Goal: Task Accomplishment & Management: Complete application form

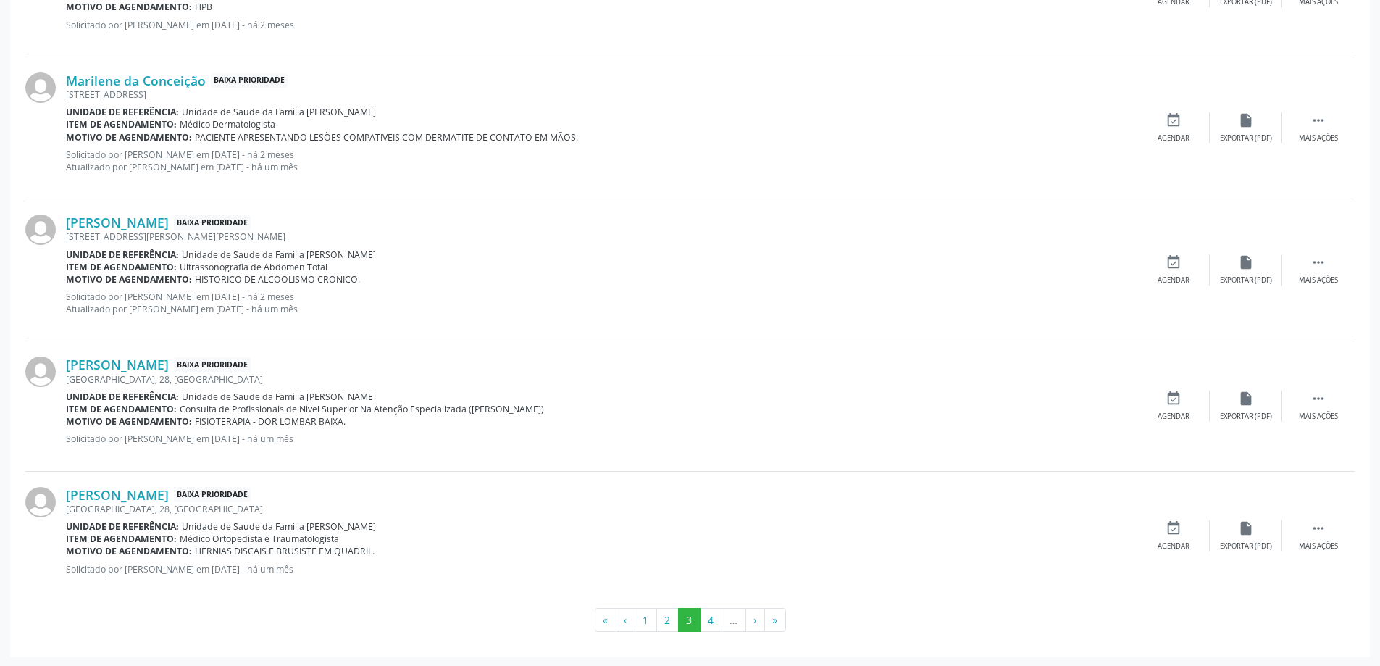
scroll to position [1839, 0]
click at [706, 617] on button "4" at bounding box center [711, 618] width 22 height 25
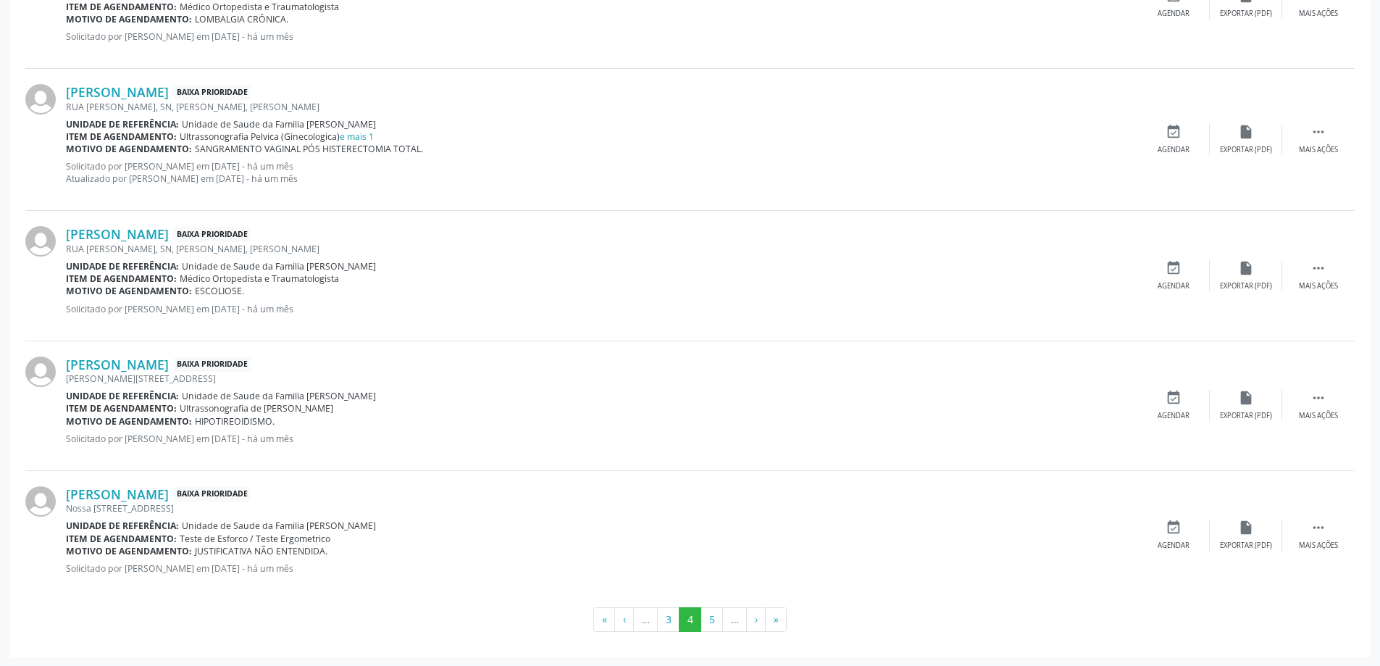
scroll to position [1815, 0]
click at [771, 625] on button "»" at bounding box center [776, 618] width 22 height 25
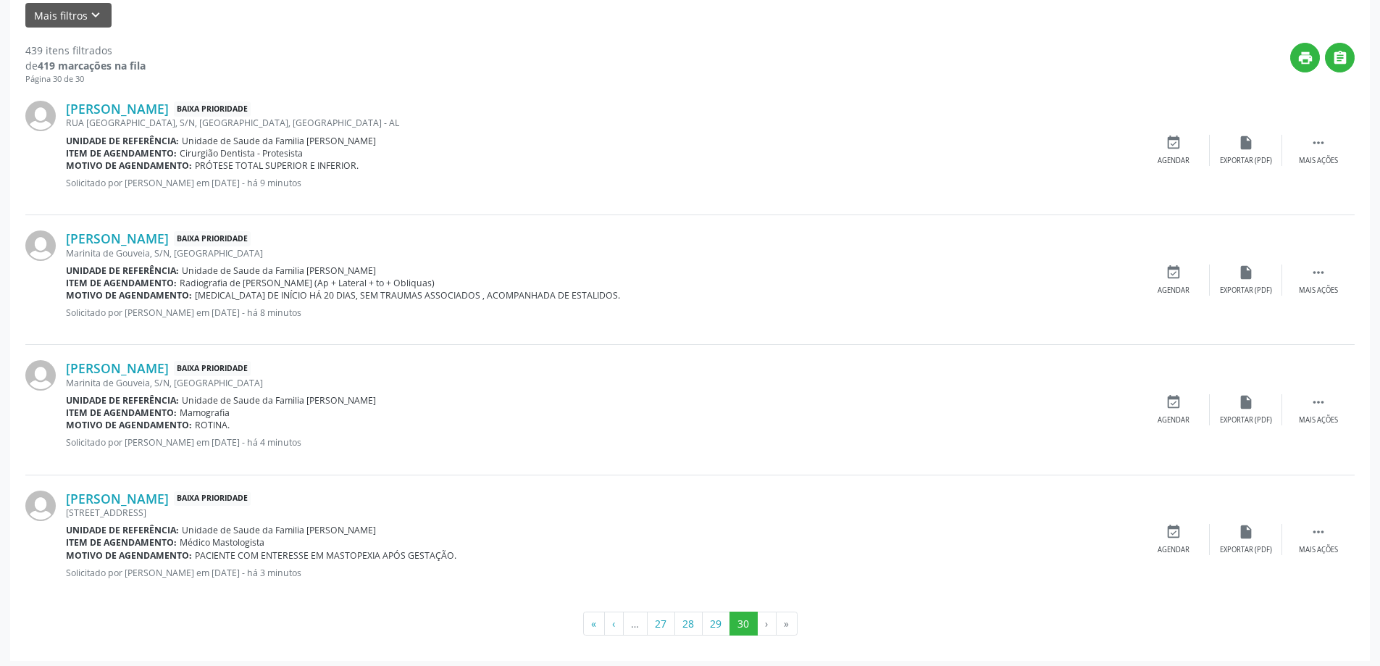
scroll to position [374, 0]
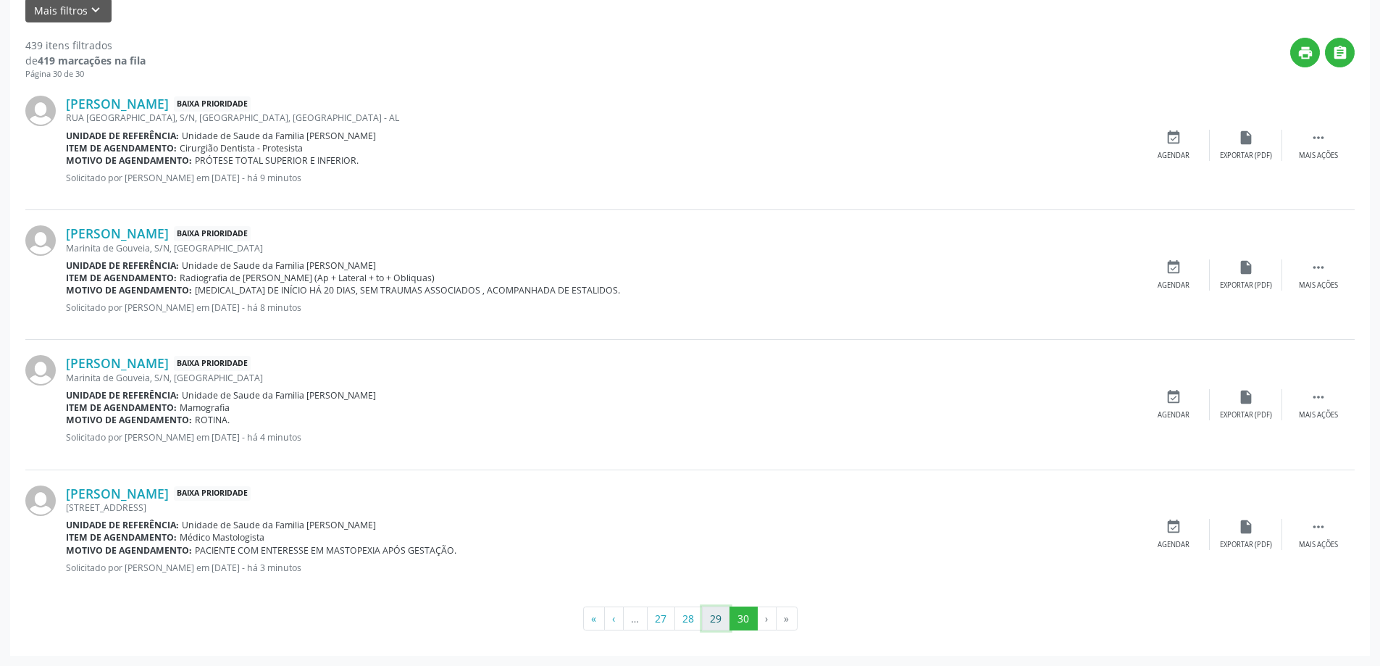
click at [712, 620] on button "29" at bounding box center [716, 618] width 28 height 25
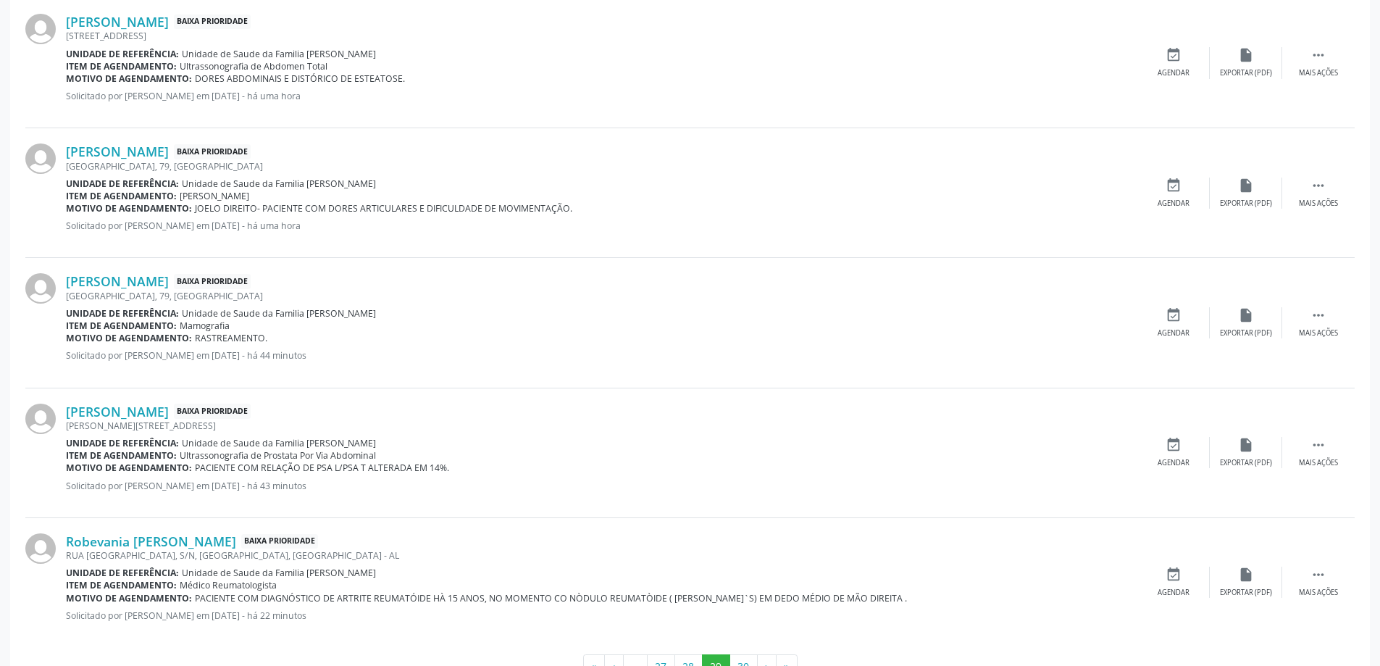
scroll to position [1802, 0]
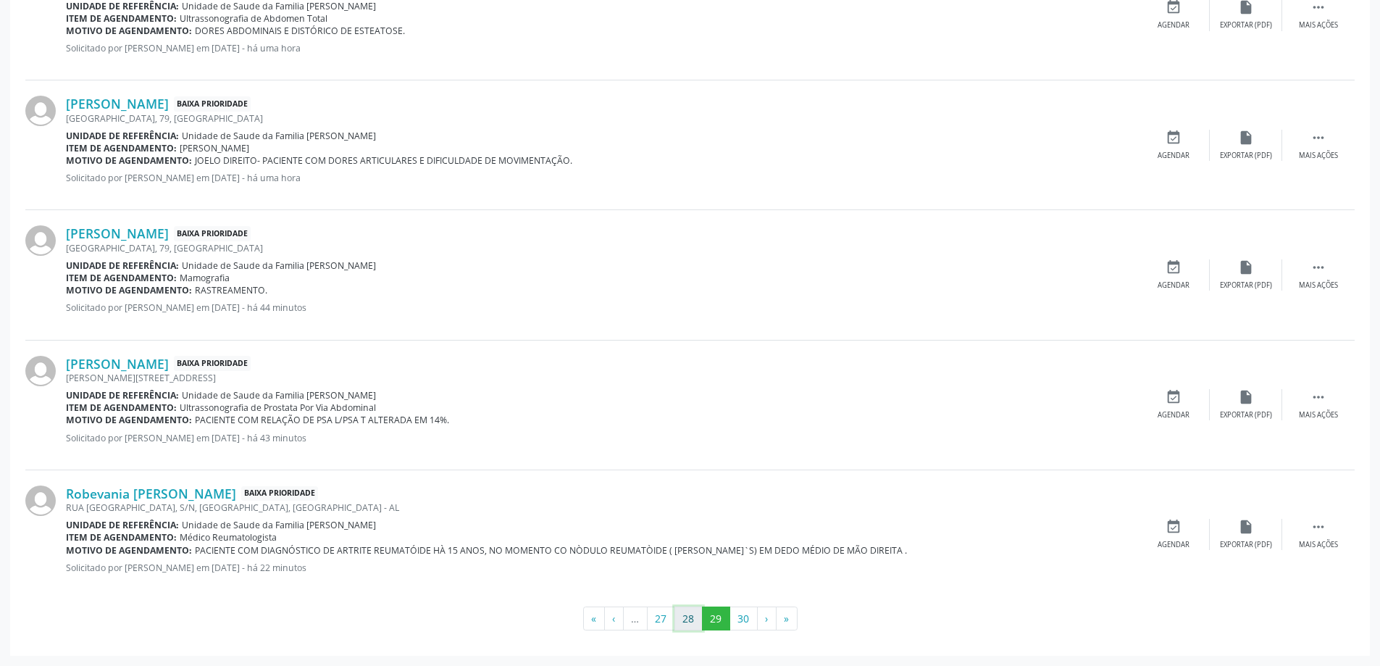
click at [689, 620] on button "28" at bounding box center [689, 618] width 28 height 25
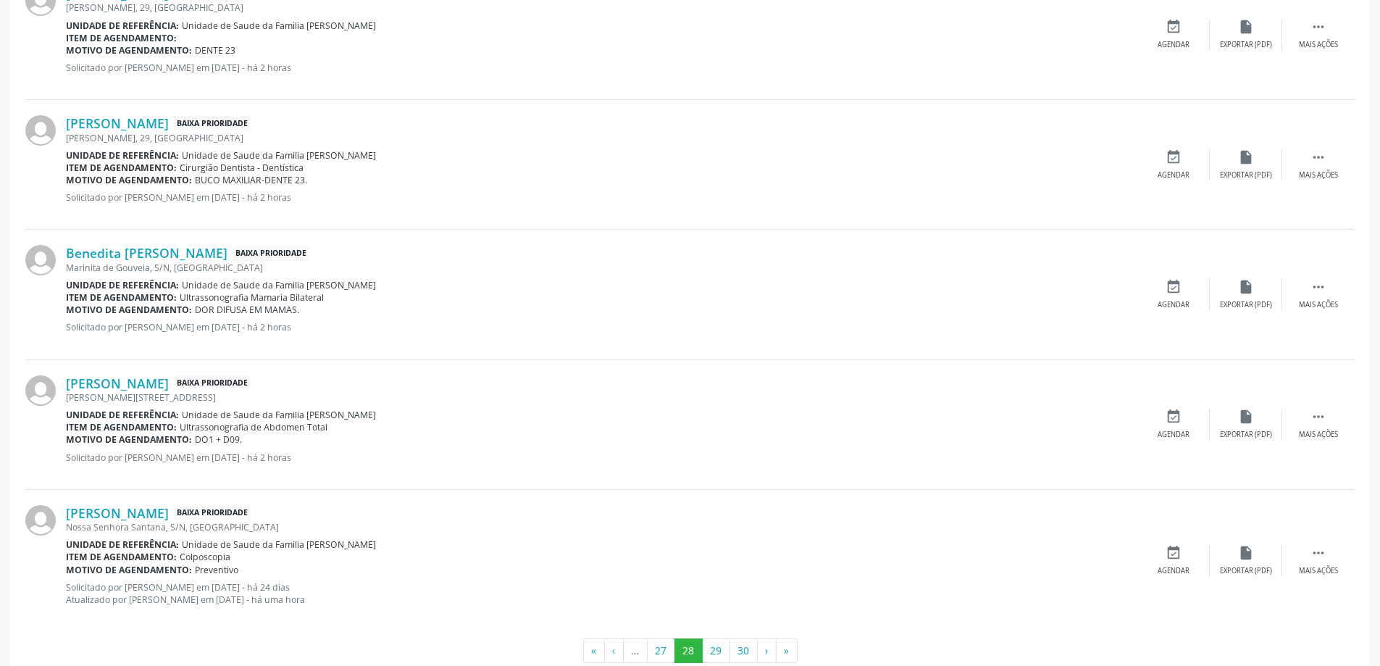
scroll to position [1815, 0]
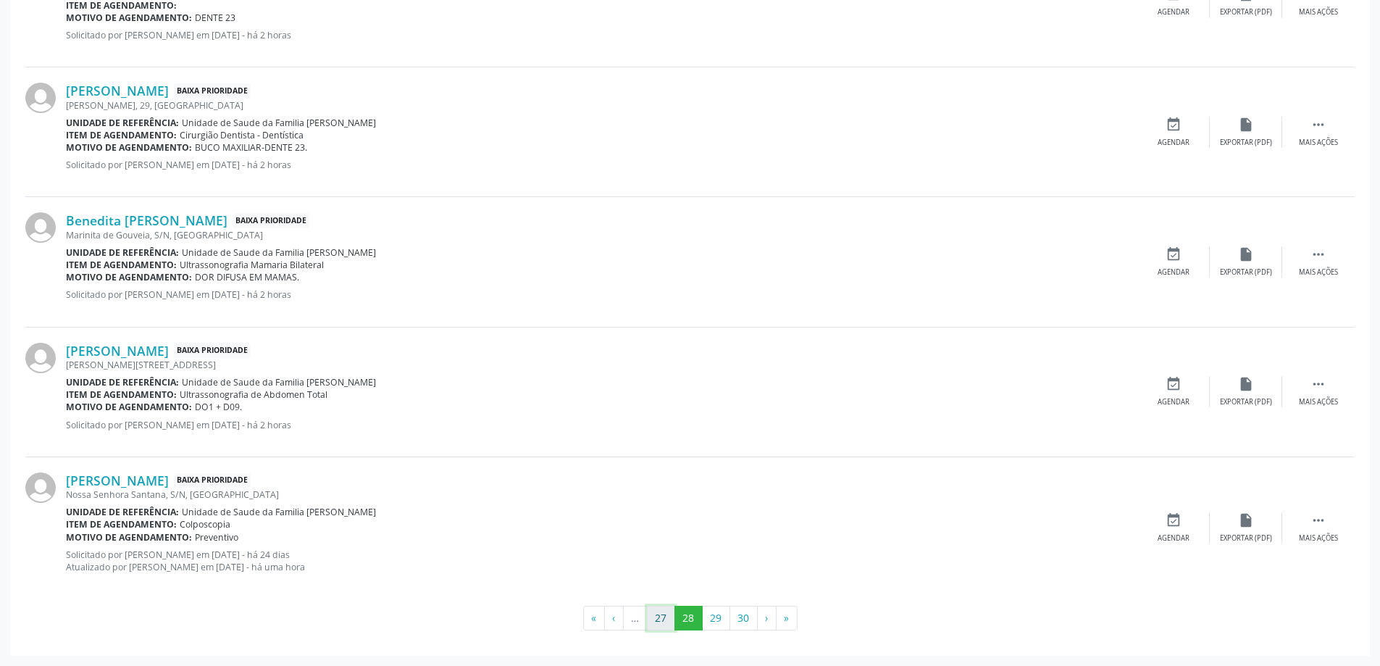
click at [661, 622] on button "27" at bounding box center [661, 618] width 28 height 25
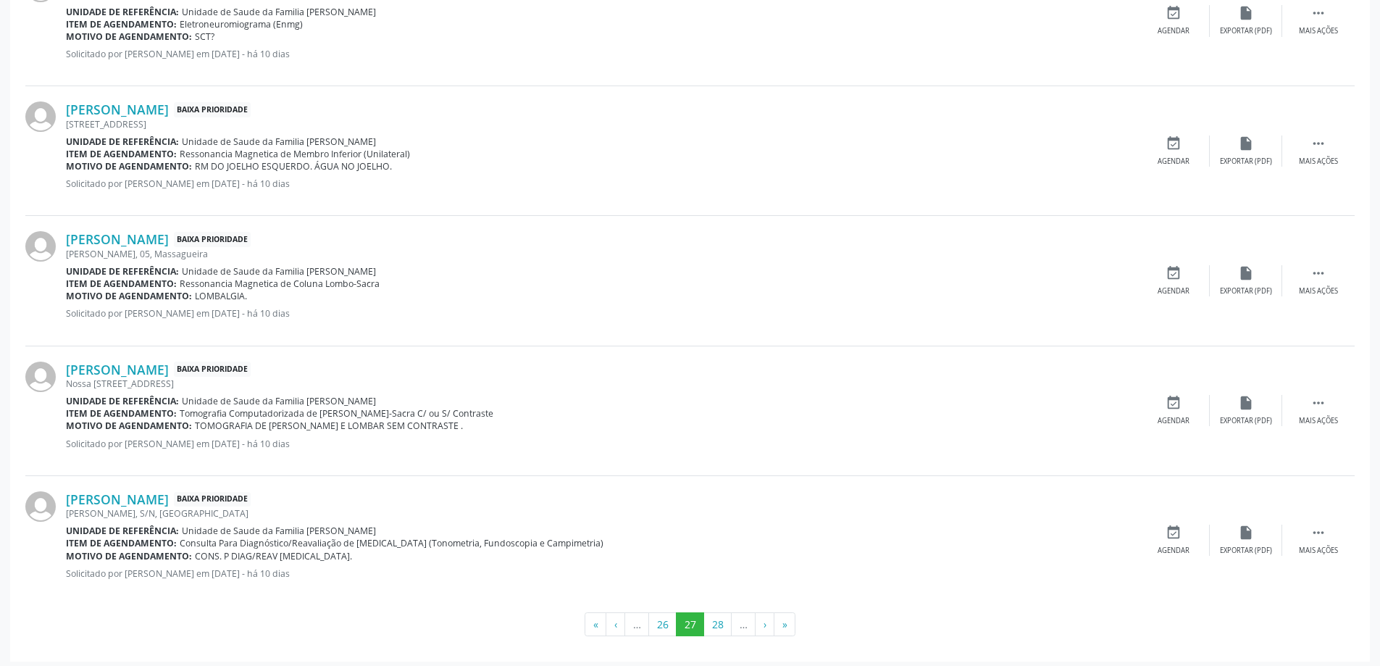
scroll to position [1802, 0]
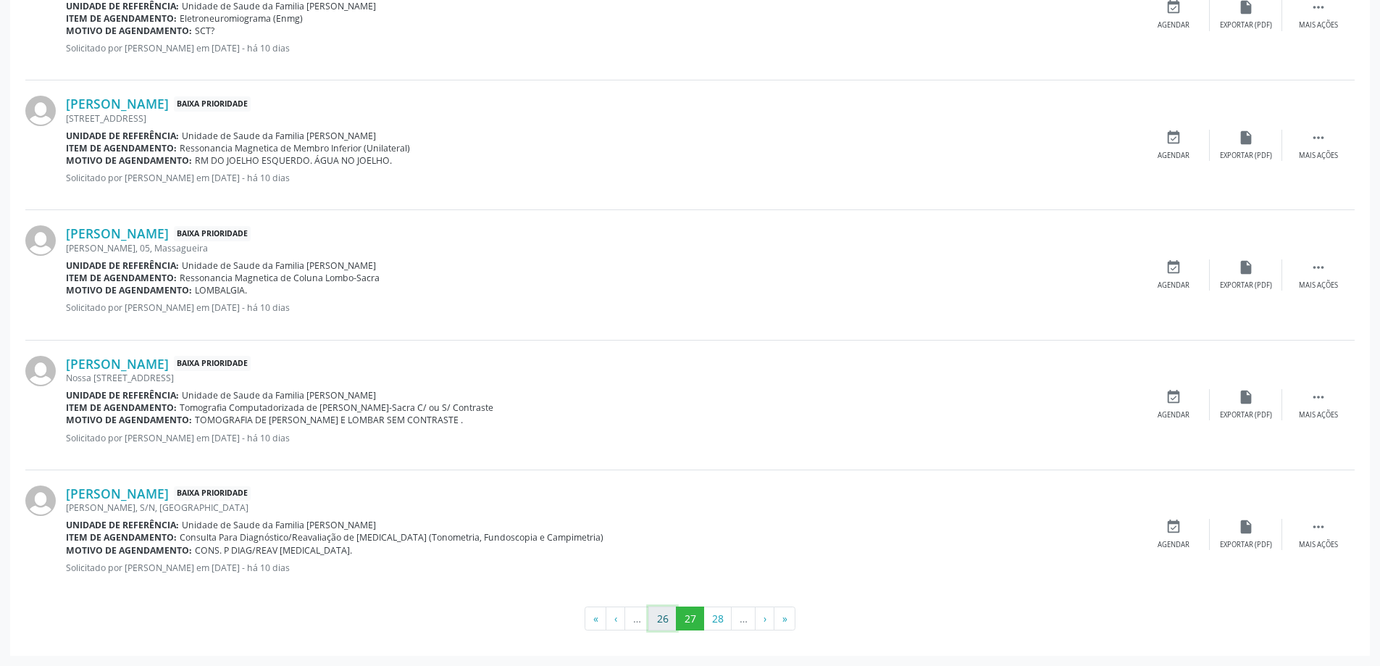
click at [653, 614] on button "26" at bounding box center [662, 618] width 28 height 25
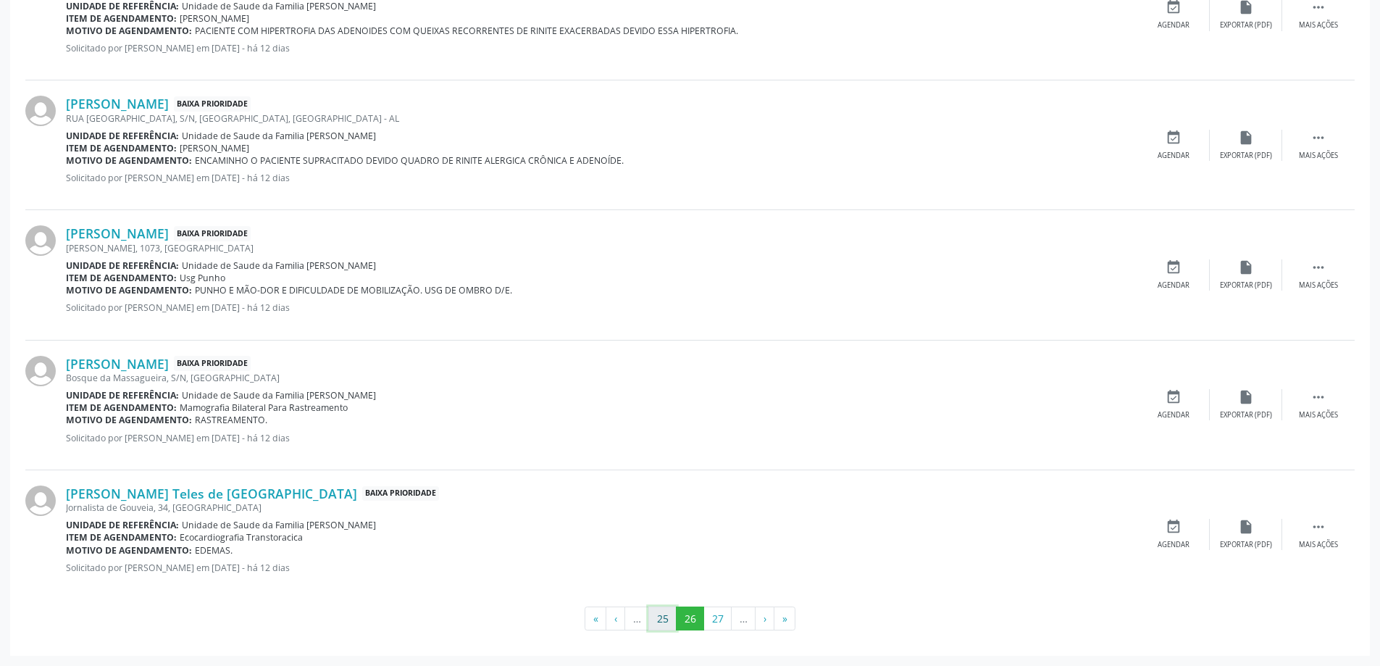
click at [654, 618] on button "25" at bounding box center [662, 618] width 28 height 25
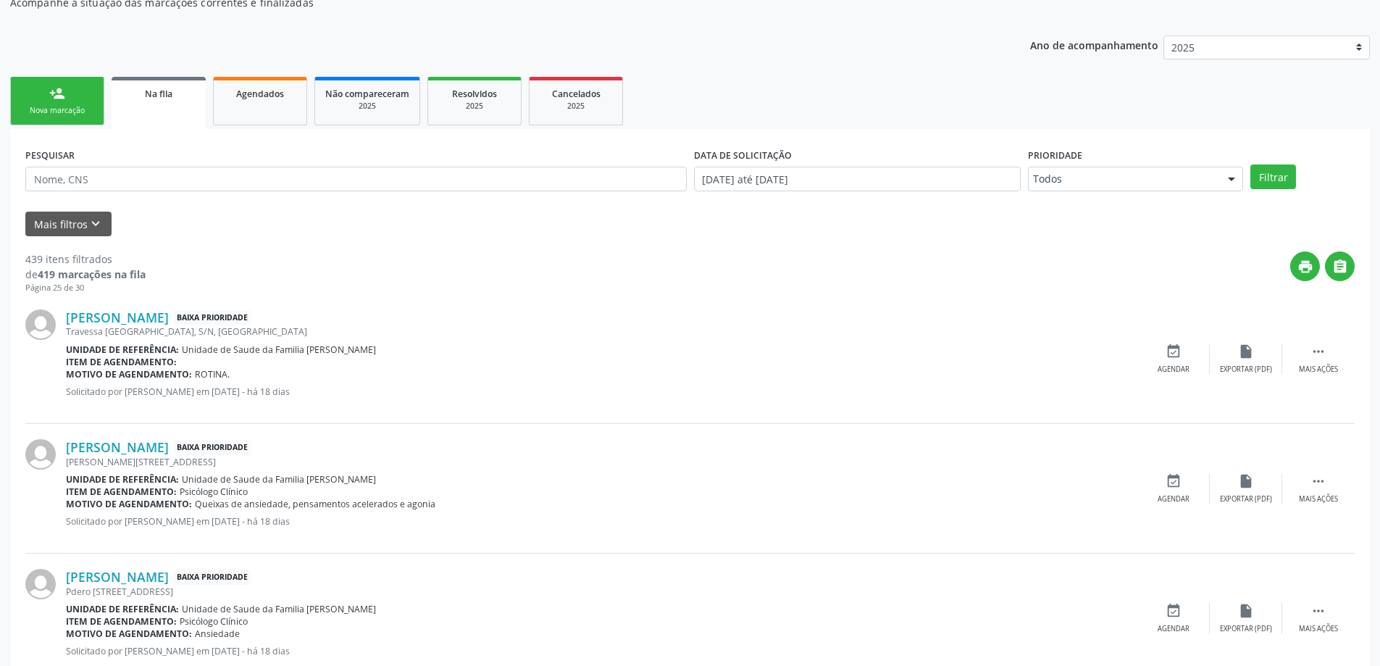
scroll to position [135, 0]
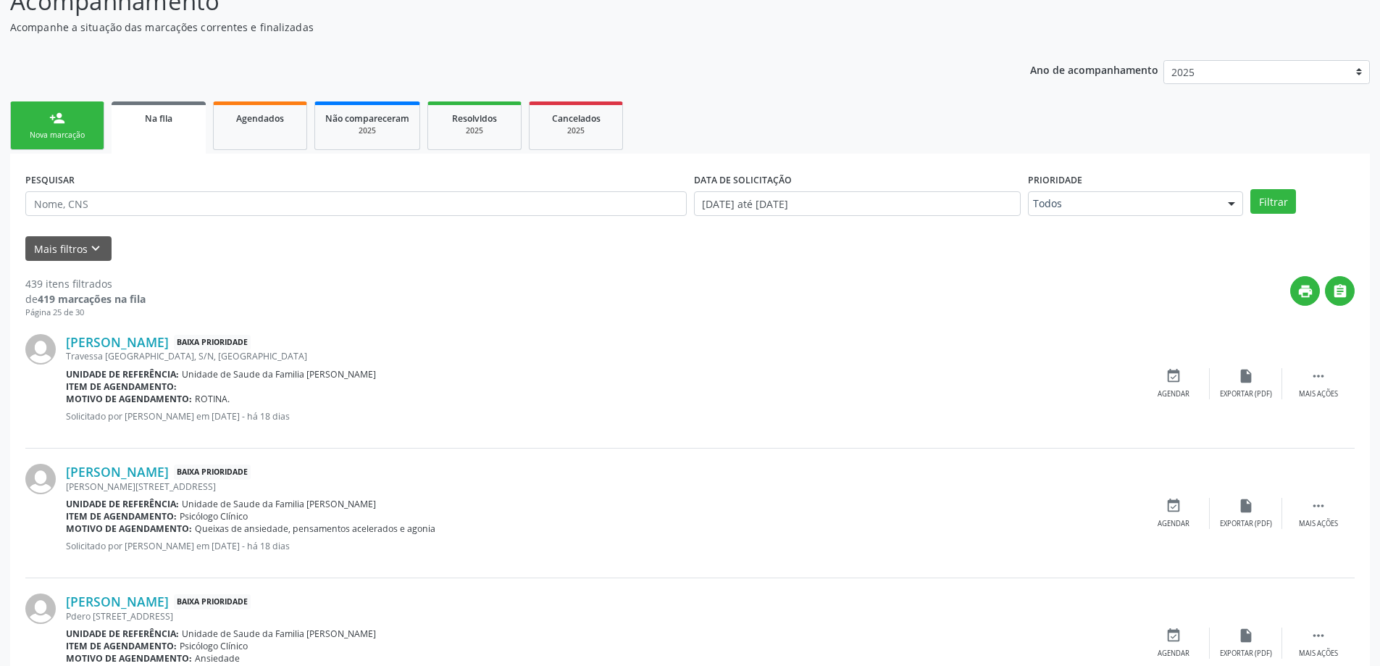
click at [33, 104] on link "person_add Nova marcação" at bounding box center [57, 125] width 94 height 49
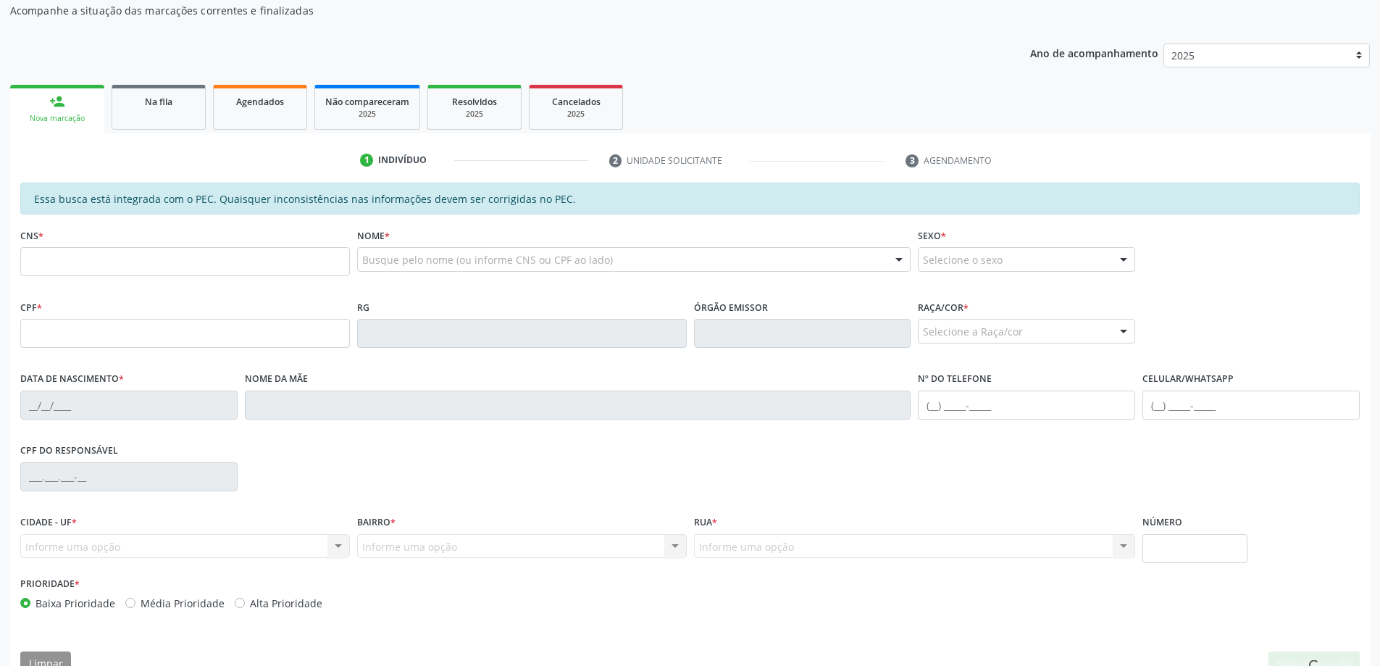
scroll to position [182, 0]
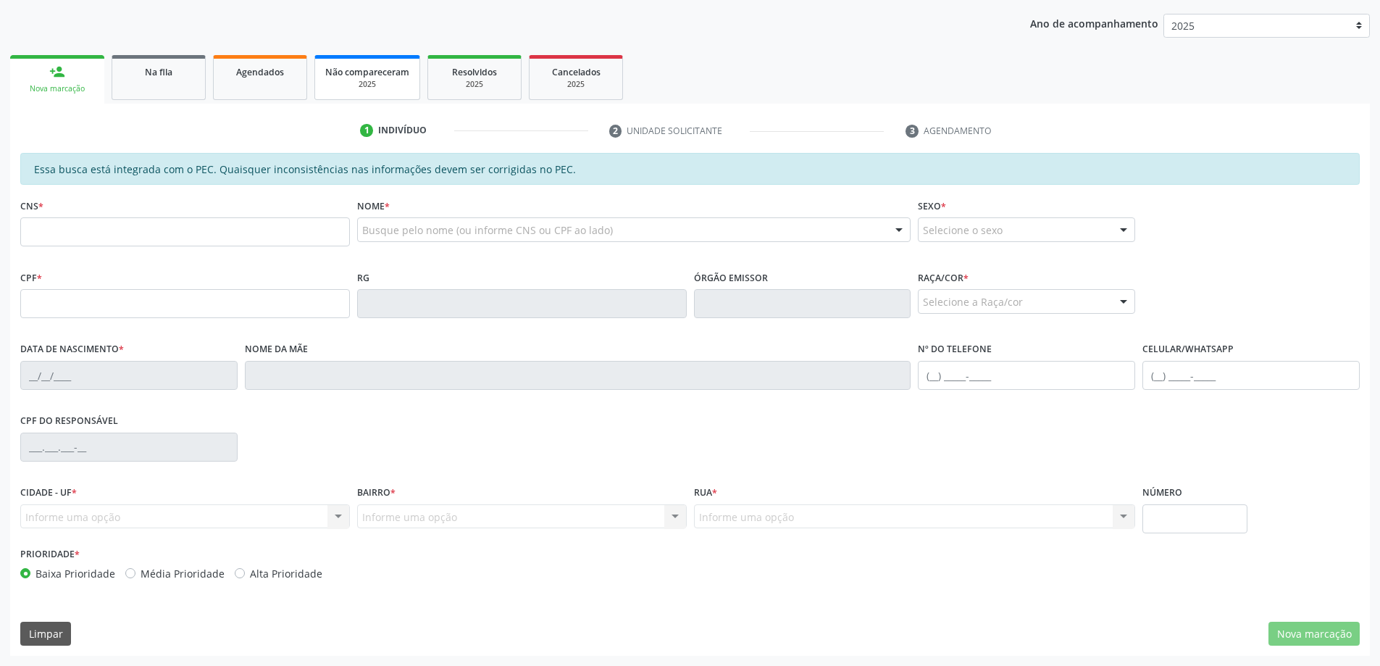
click at [326, 77] on span "Não compareceram" at bounding box center [367, 72] width 84 height 12
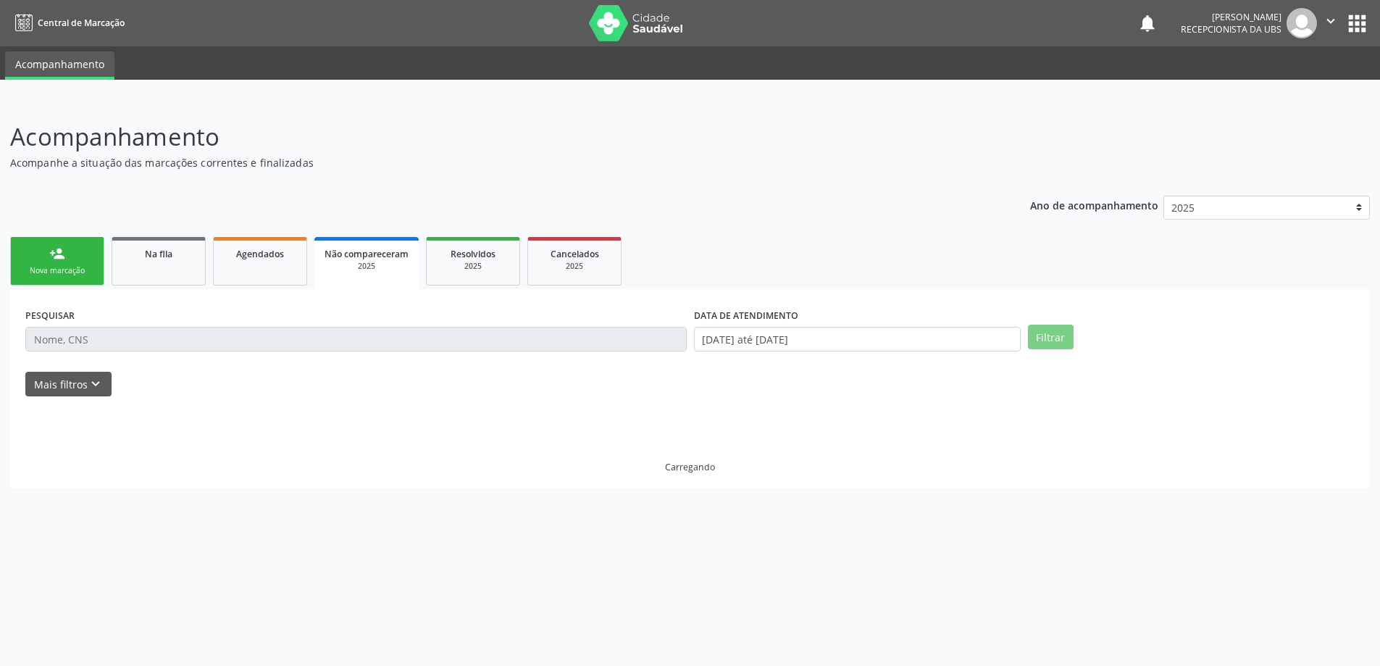
scroll to position [0, 0]
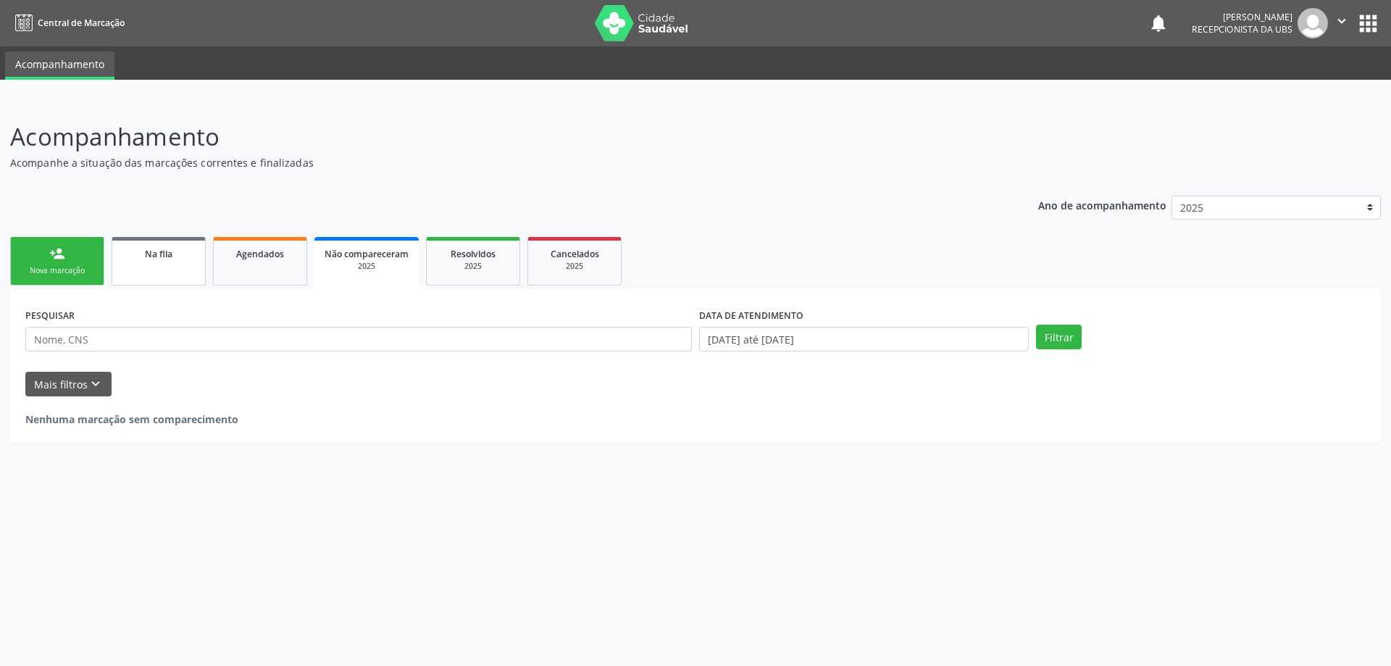
click at [165, 264] on link "Na fila" at bounding box center [159, 261] width 94 height 49
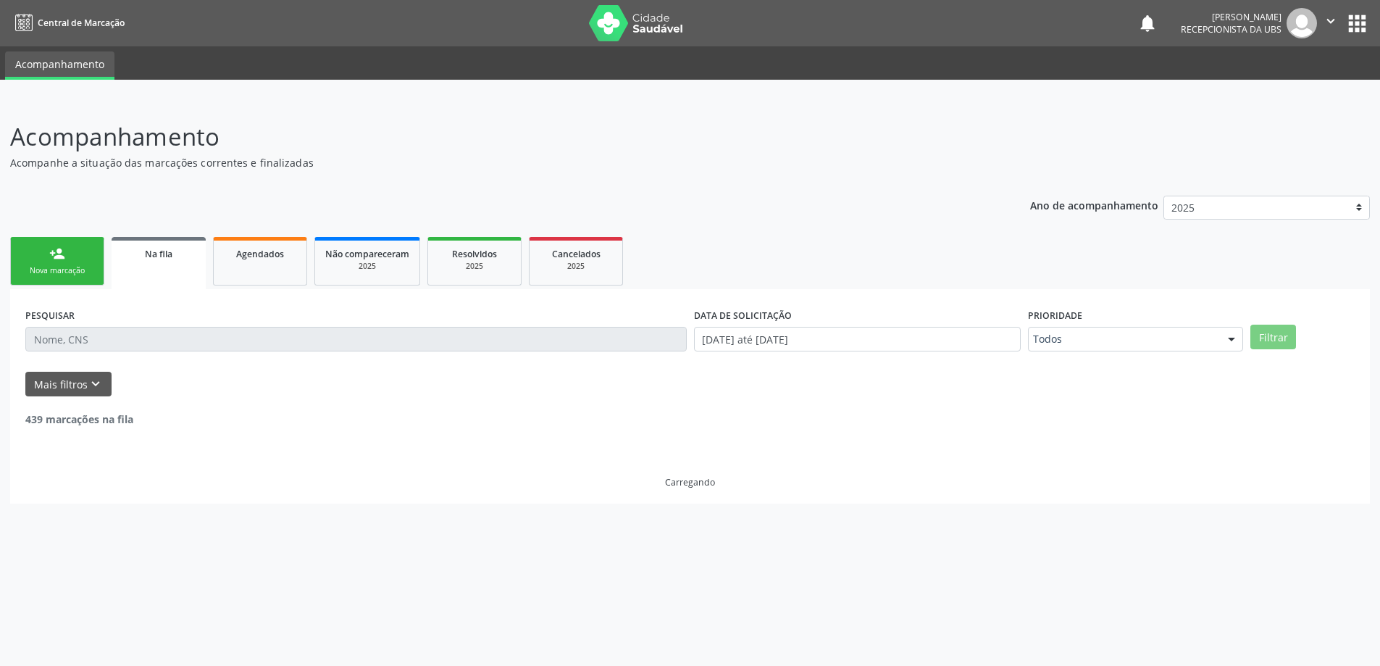
click at [98, 253] on link "person_add Nova marcação" at bounding box center [57, 261] width 94 height 49
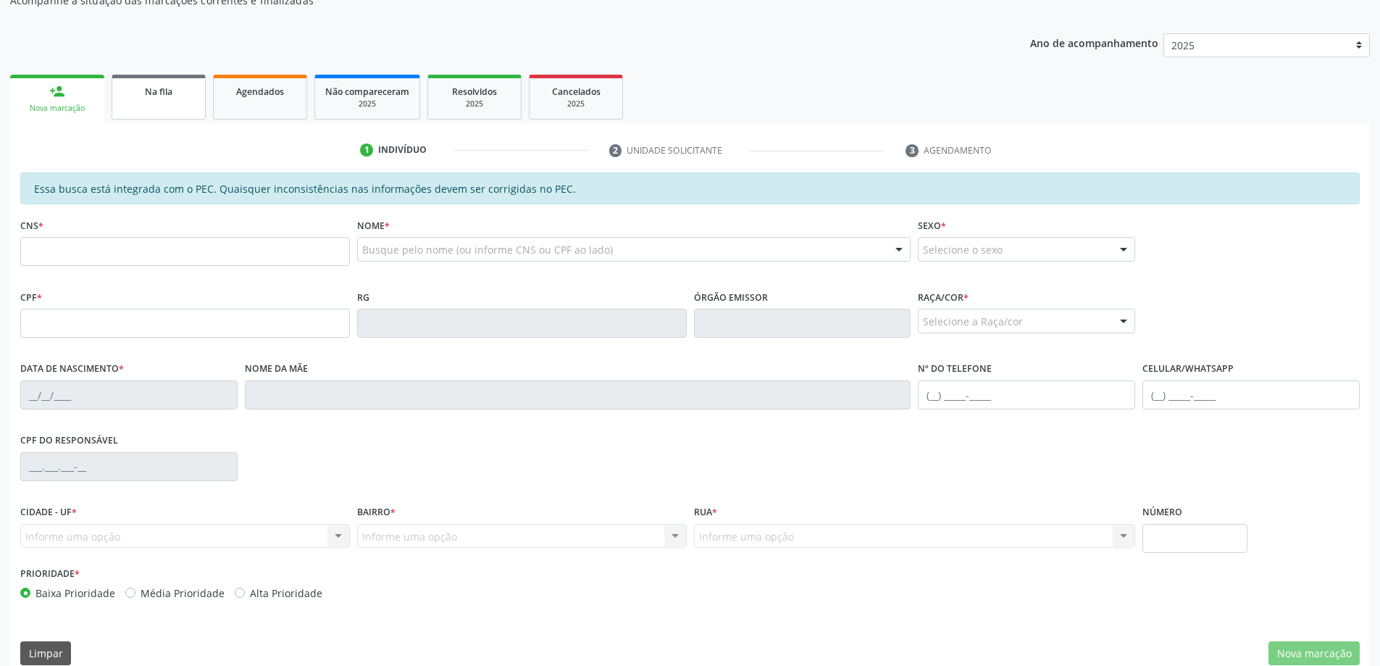
scroll to position [182, 0]
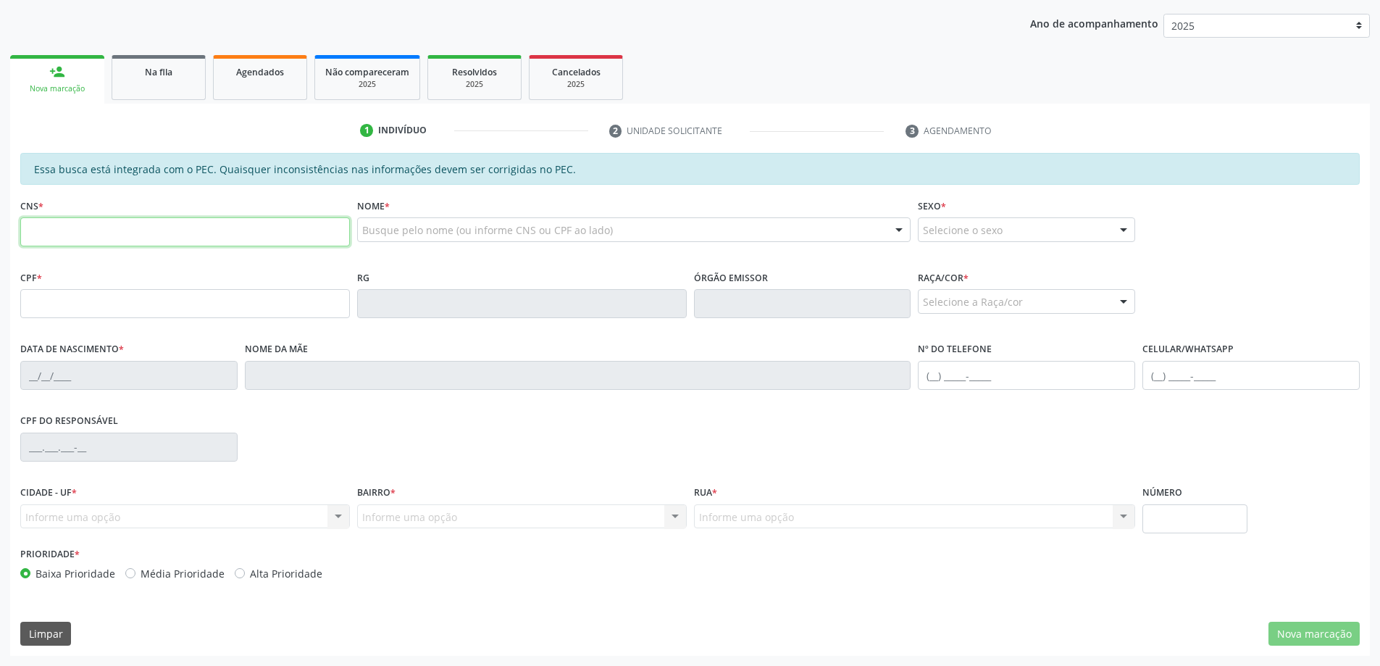
click at [324, 243] on input "text" at bounding box center [185, 231] width 330 height 29
click at [204, 257] on div "CNS *" at bounding box center [185, 231] width 337 height 72
click at [204, 204] on div "CNS *" at bounding box center [185, 220] width 330 height 51
click at [207, 225] on input "text" at bounding box center [185, 231] width 330 height 29
